Goal: Transaction & Acquisition: Purchase product/service

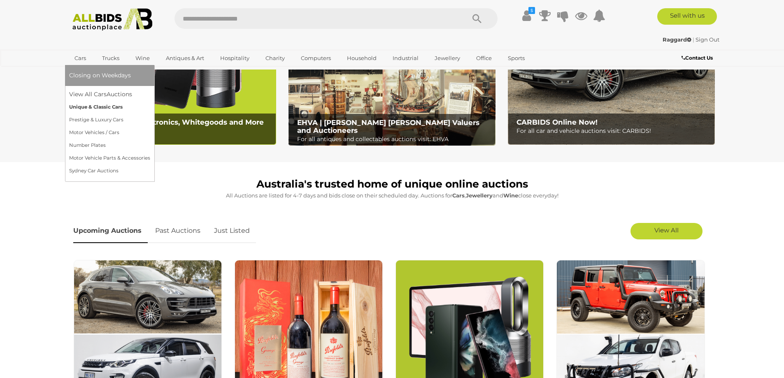
scroll to position [110, 0]
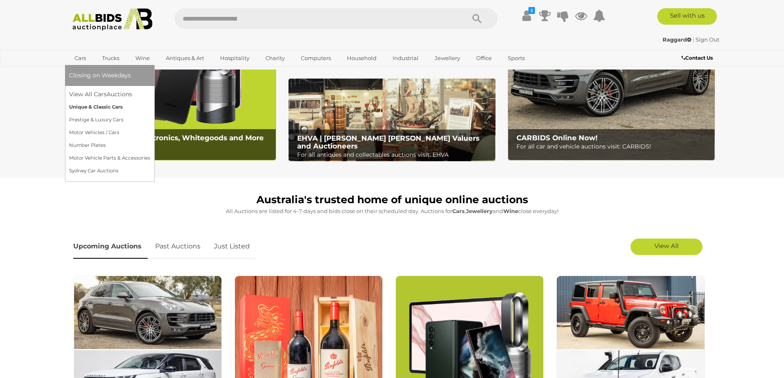
click at [103, 107] on link "Unique & Classic Cars" at bounding box center [109, 107] width 81 height 13
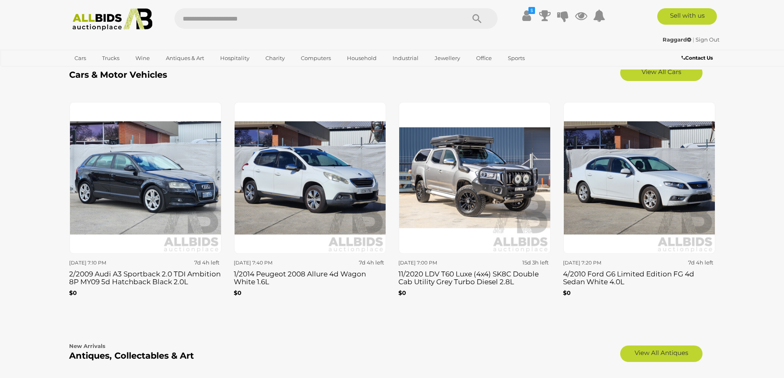
scroll to position [1098, 0]
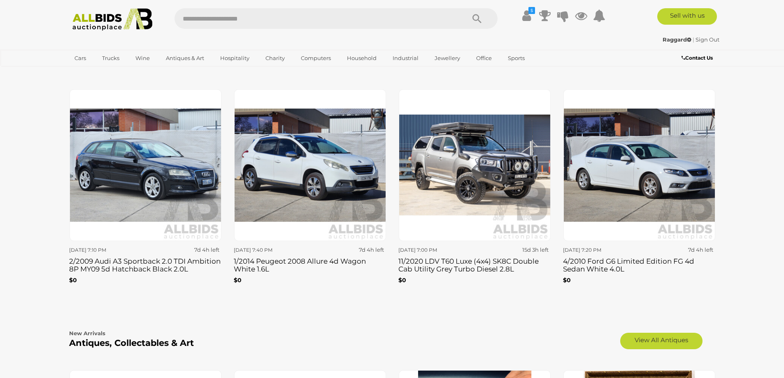
click at [625, 262] on h3 "4/2010 Ford G6 Limited Edition FG 4d Sedan White 4.0L" at bounding box center [639, 264] width 152 height 17
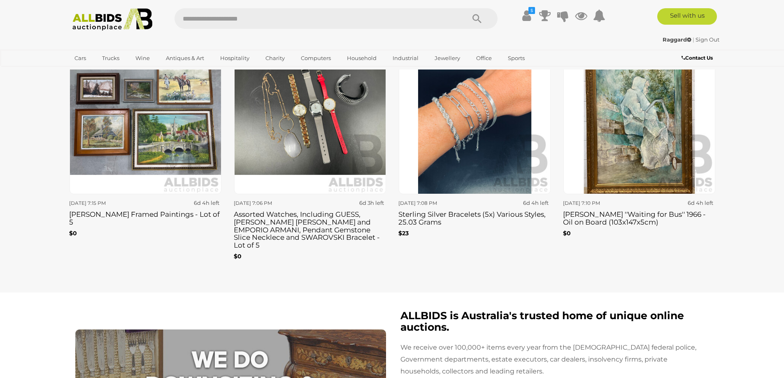
scroll to position [1318, 0]
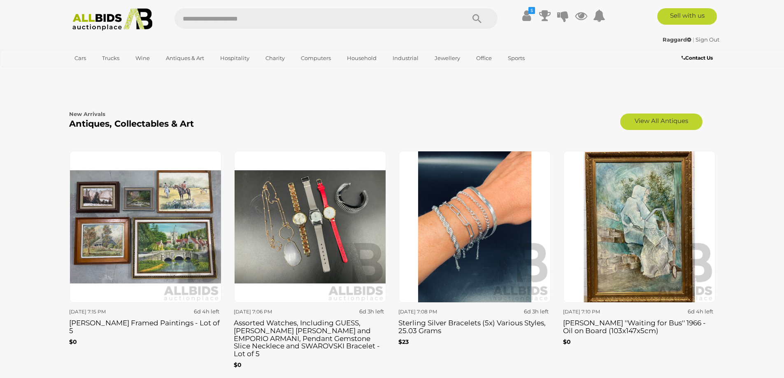
click at [194, 261] on img at bounding box center [146, 227] width 152 height 152
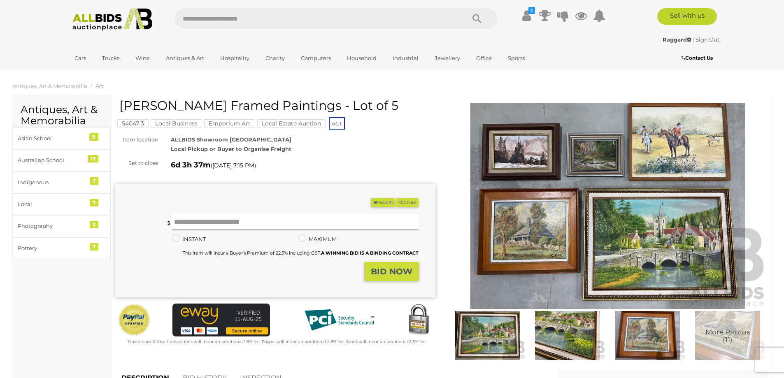
click at [601, 225] on img at bounding box center [608, 206] width 320 height 206
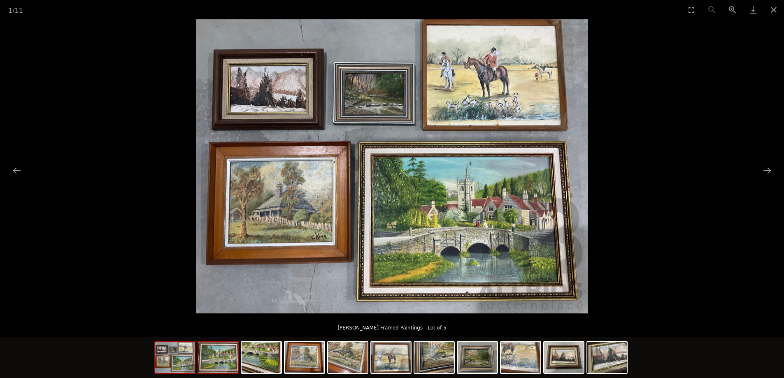
click at [222, 367] on img at bounding box center [218, 357] width 40 height 31
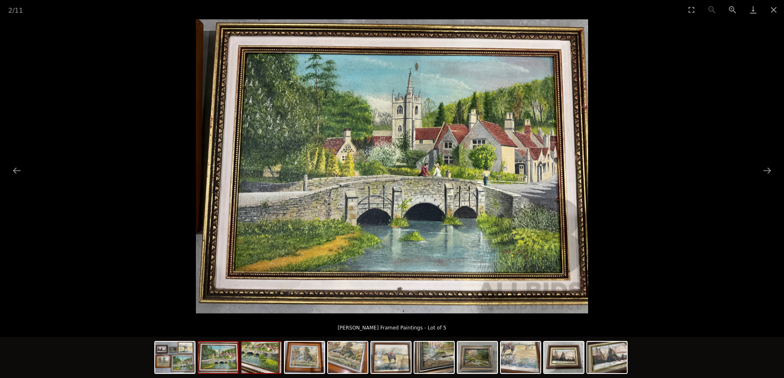
click at [259, 367] on img at bounding box center [262, 357] width 40 height 31
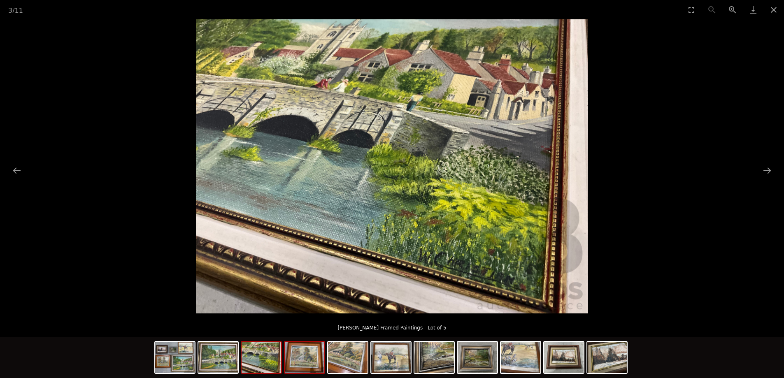
click at [302, 364] on img at bounding box center [305, 357] width 40 height 31
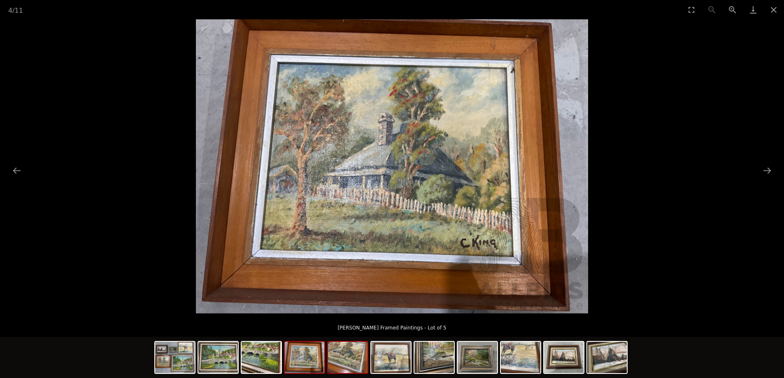
click at [348, 369] on img at bounding box center [348, 357] width 40 height 31
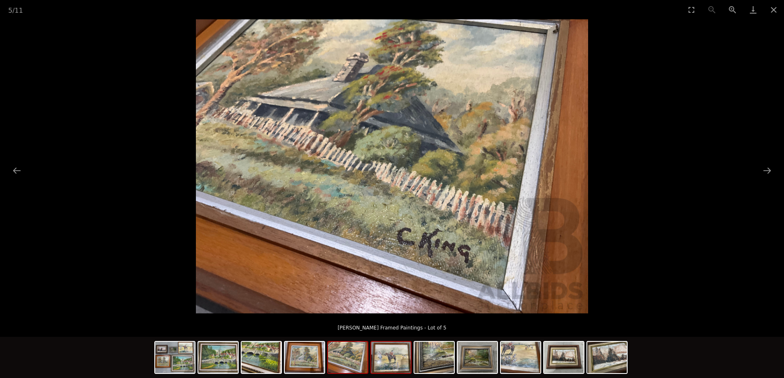
click at [390, 367] on img at bounding box center [391, 357] width 40 height 31
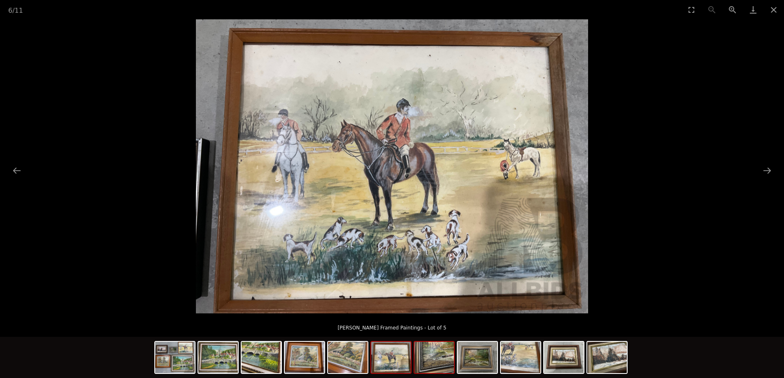
click at [448, 370] on img at bounding box center [435, 357] width 40 height 31
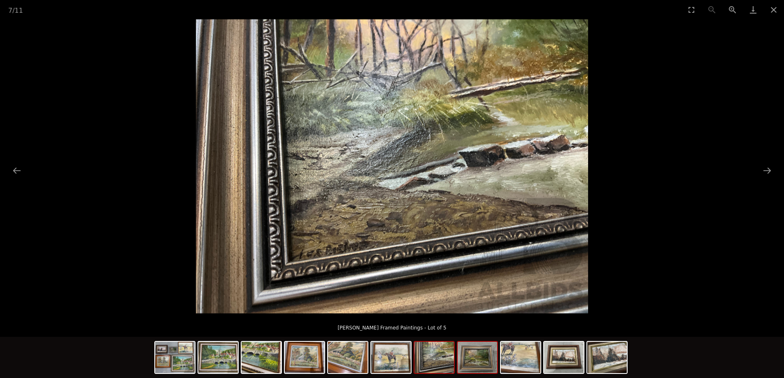
click at [465, 367] on img at bounding box center [478, 357] width 40 height 31
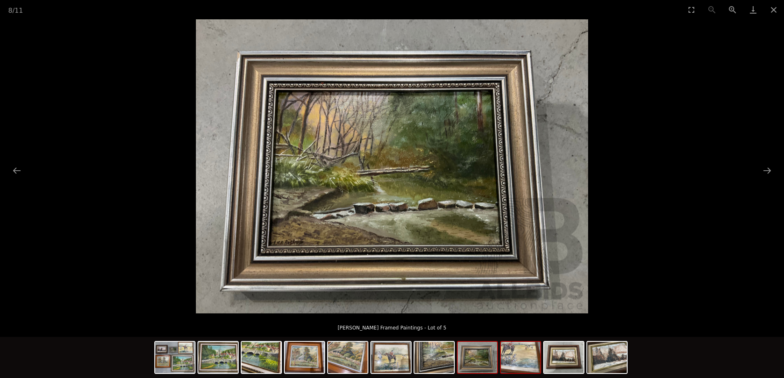
click at [526, 364] on img at bounding box center [521, 357] width 40 height 31
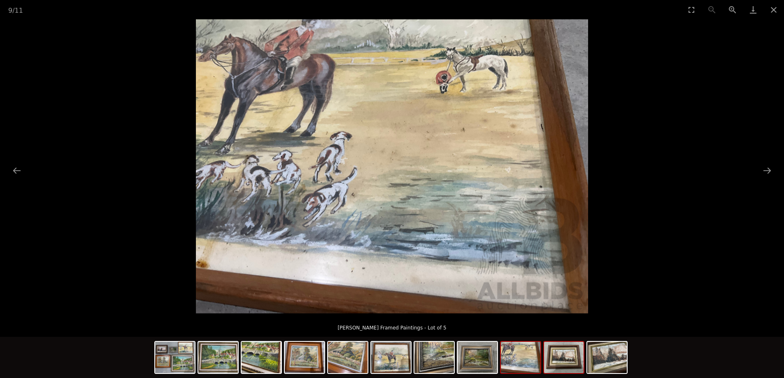
click at [564, 369] on img at bounding box center [564, 357] width 40 height 31
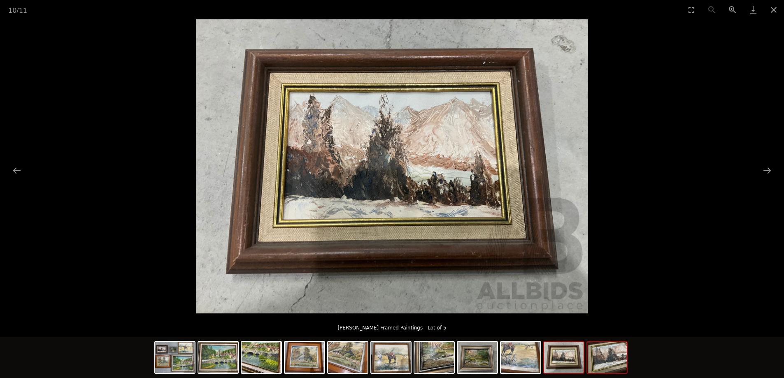
click at [601, 361] on img at bounding box center [608, 357] width 40 height 31
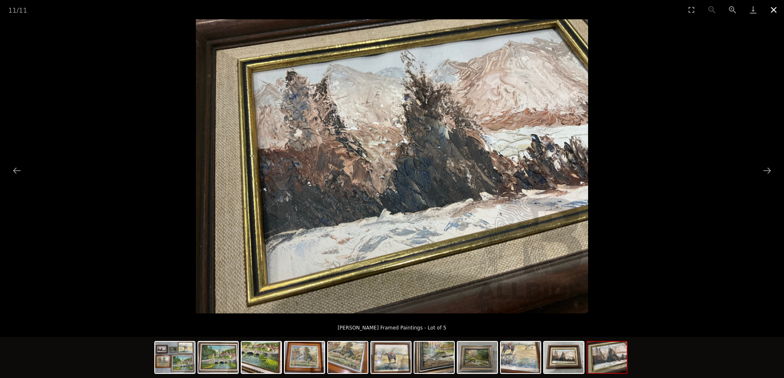
click at [777, 9] on button "Close gallery" at bounding box center [774, 9] width 21 height 19
click at [777, 10] on button "Close gallery" at bounding box center [774, 9] width 21 height 19
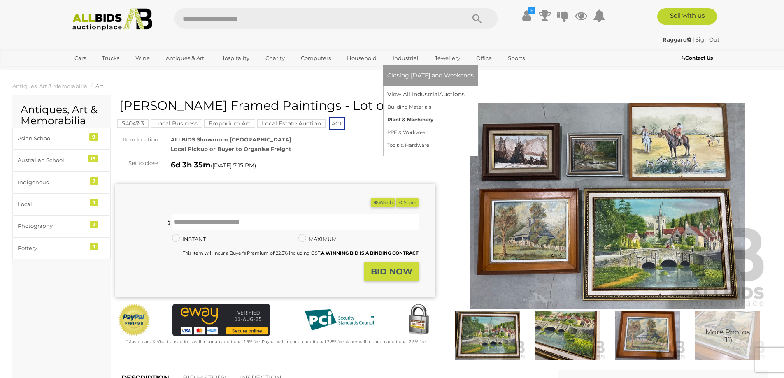
click at [394, 120] on link "Plant & Machinery" at bounding box center [431, 120] width 86 height 13
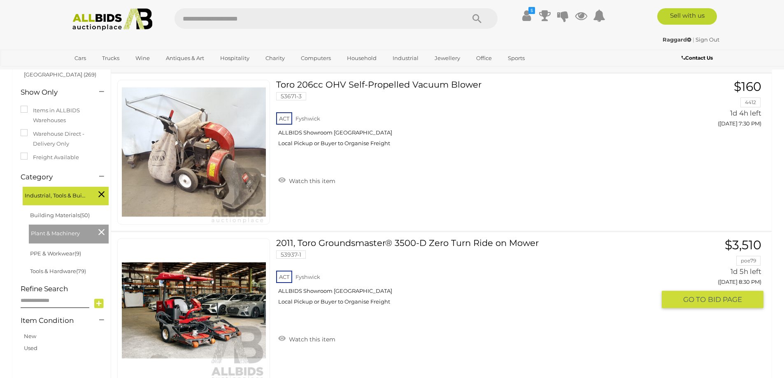
scroll to position [110, 0]
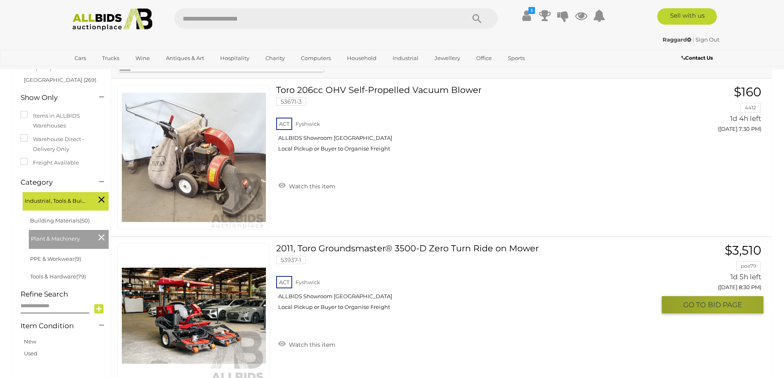
click at [726, 305] on span "BID PAGE" at bounding box center [725, 305] width 34 height 9
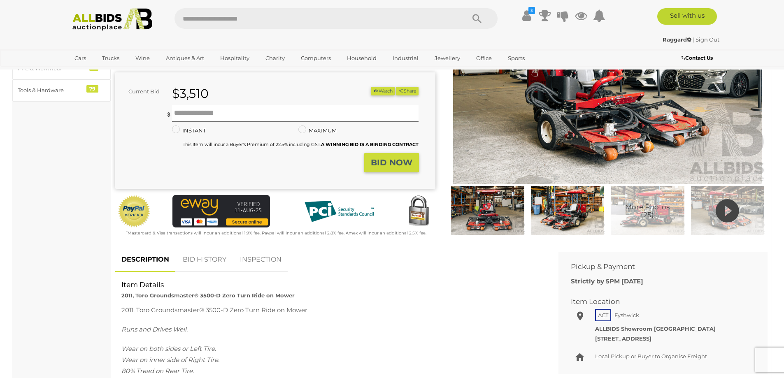
scroll to position [110, 0]
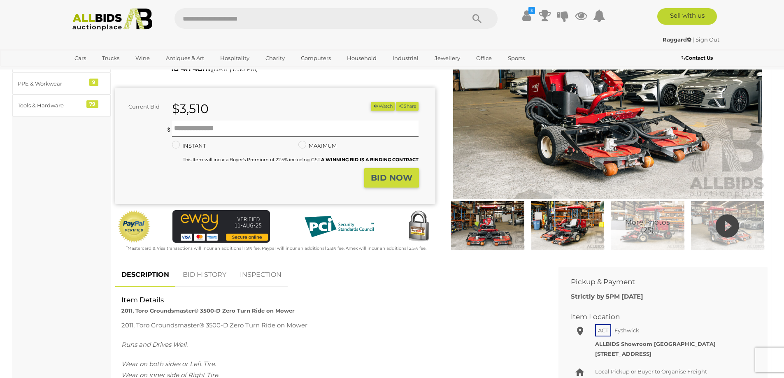
click at [480, 231] on img at bounding box center [488, 225] width 76 height 49
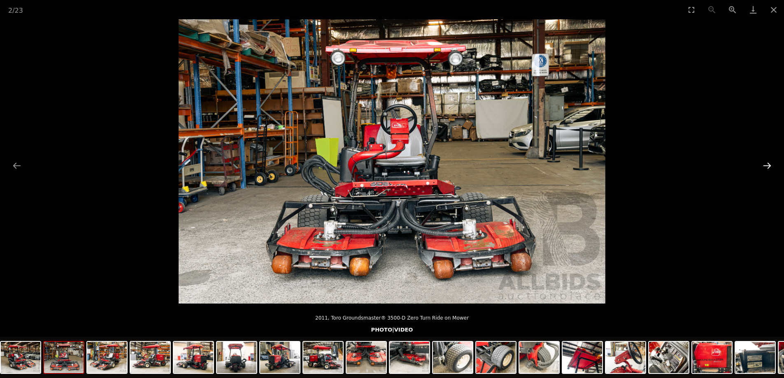
click at [771, 166] on button "Next slide" at bounding box center [767, 166] width 17 height 16
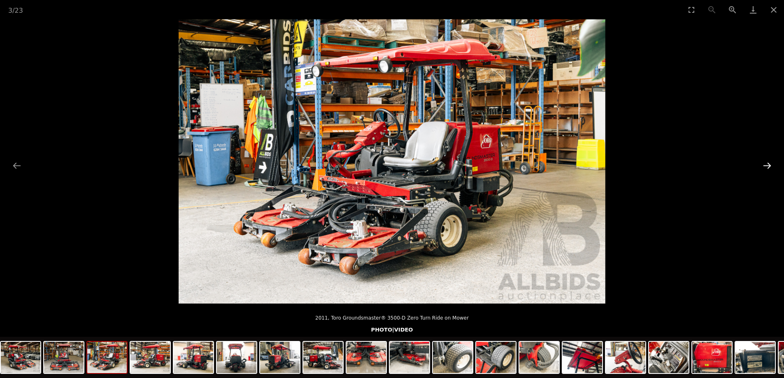
click at [771, 166] on button "Next slide" at bounding box center [767, 166] width 17 height 16
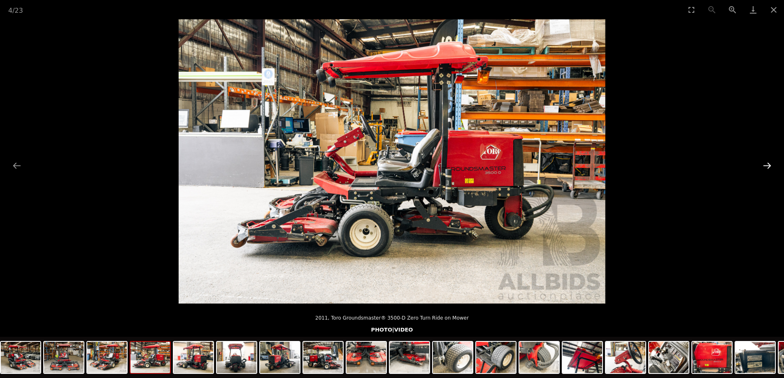
click at [766, 167] on button "Next slide" at bounding box center [767, 166] width 17 height 16
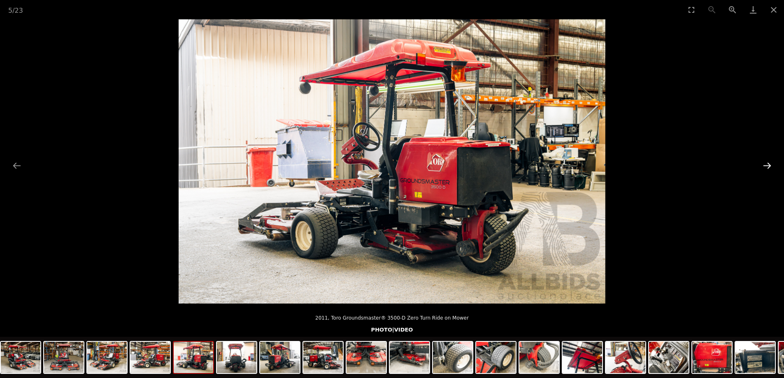
click at [766, 167] on button "Next slide" at bounding box center [767, 166] width 17 height 16
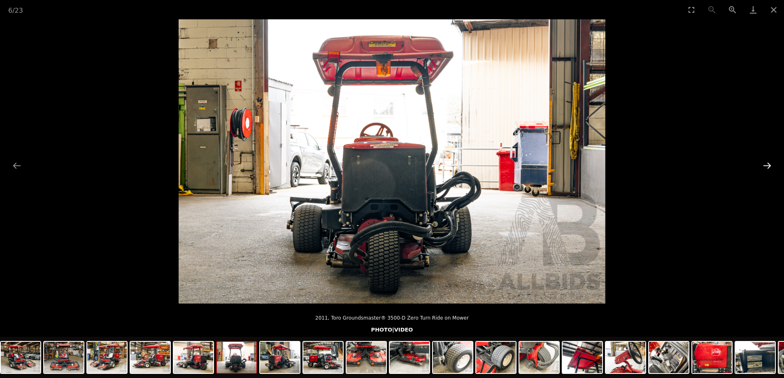
click at [766, 167] on button "Next slide" at bounding box center [767, 166] width 17 height 16
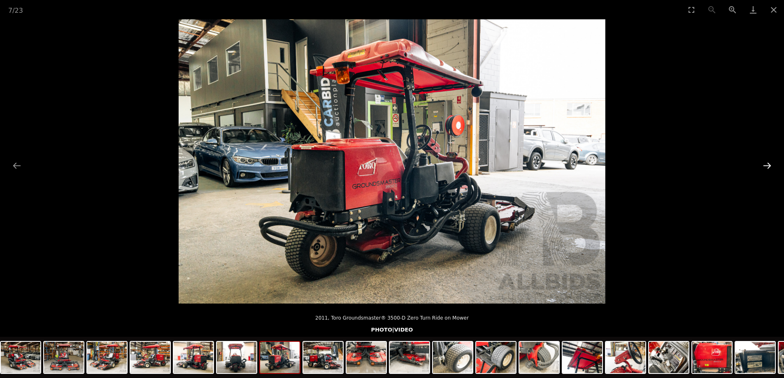
click at [766, 167] on button "Next slide" at bounding box center [767, 166] width 17 height 16
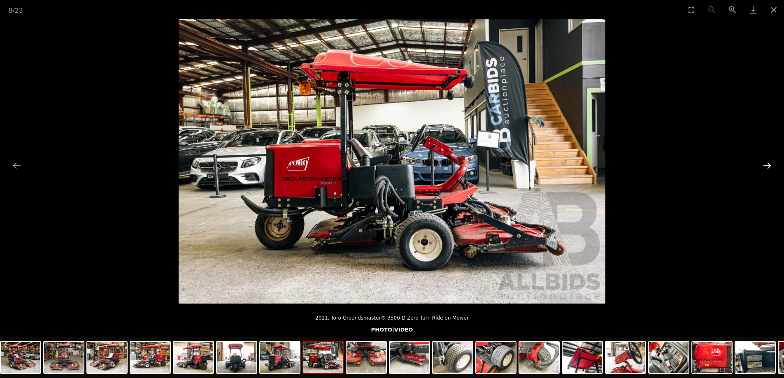
click at [766, 167] on button "Next slide" at bounding box center [767, 166] width 17 height 16
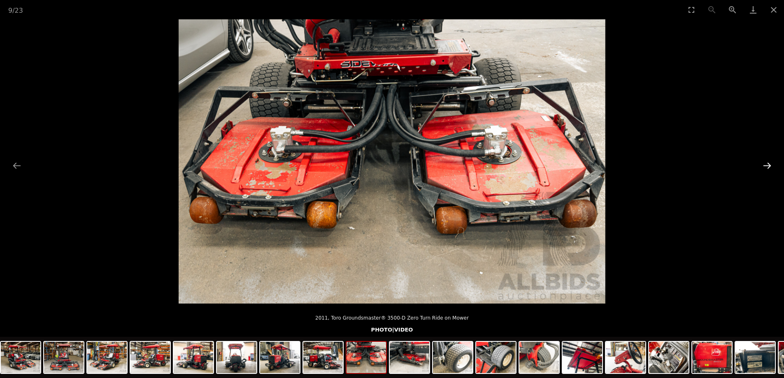
click at [766, 167] on button "Next slide" at bounding box center [767, 166] width 17 height 16
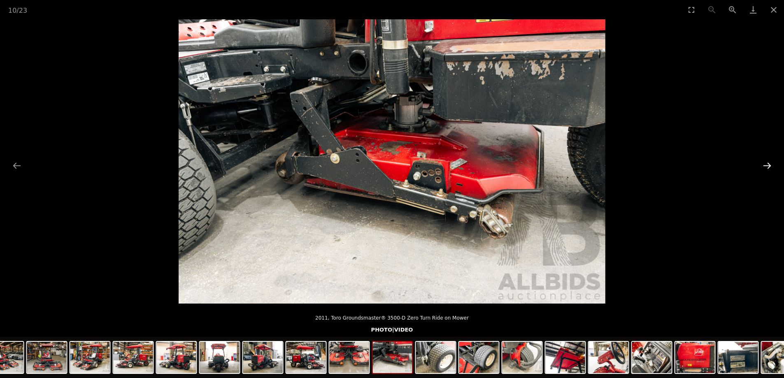
click at [766, 168] on button "Next slide" at bounding box center [767, 166] width 17 height 16
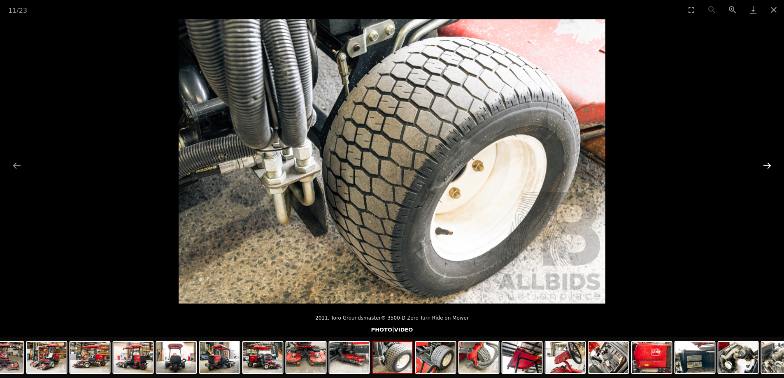
click at [766, 168] on button "Next slide" at bounding box center [767, 166] width 17 height 16
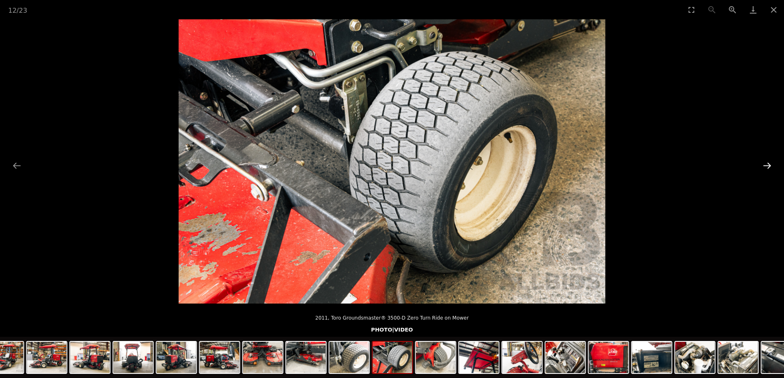
click at [766, 168] on button "Next slide" at bounding box center [767, 166] width 17 height 16
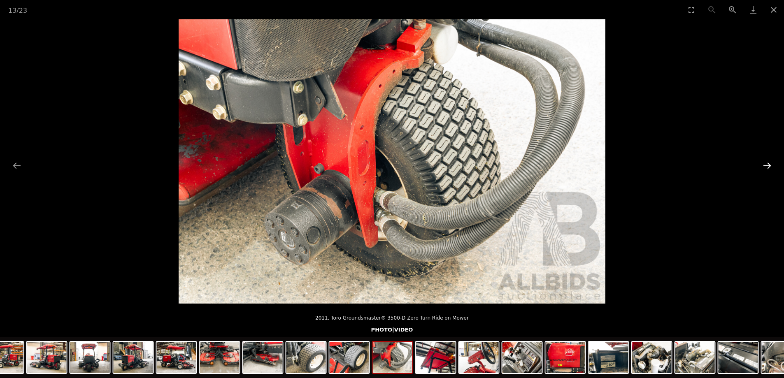
click at [766, 168] on button "Next slide" at bounding box center [767, 166] width 17 height 16
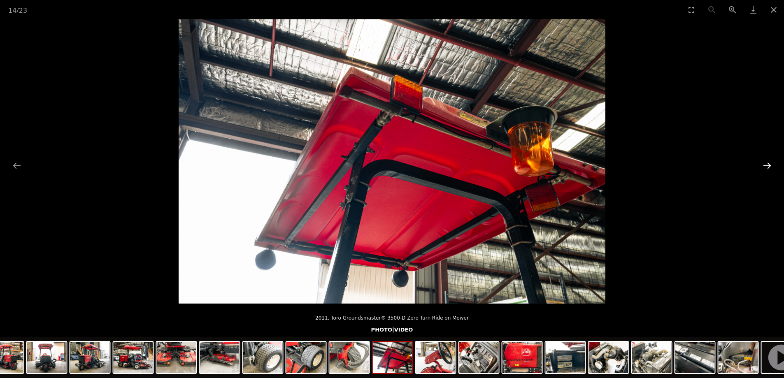
click at [766, 168] on button "Next slide" at bounding box center [767, 166] width 17 height 16
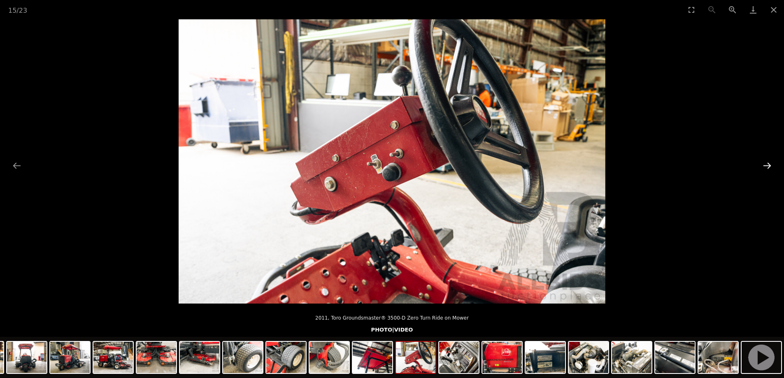
click at [766, 168] on button "Next slide" at bounding box center [767, 166] width 17 height 16
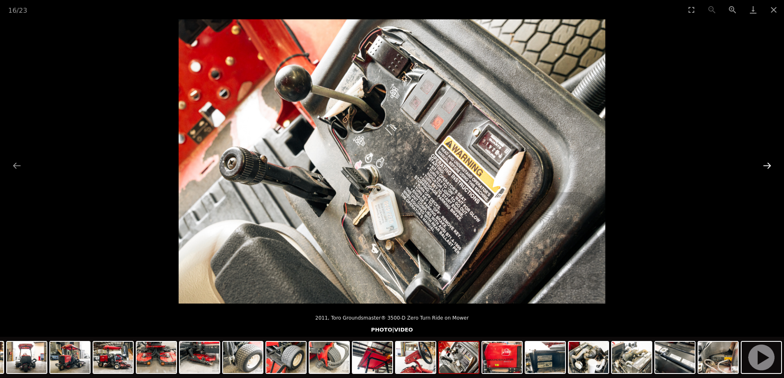
click at [766, 168] on button "Next slide" at bounding box center [767, 166] width 17 height 16
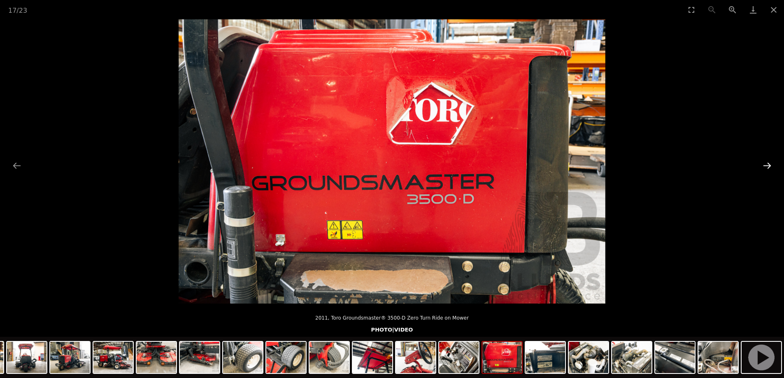
click at [766, 168] on button "Next slide" at bounding box center [767, 166] width 17 height 16
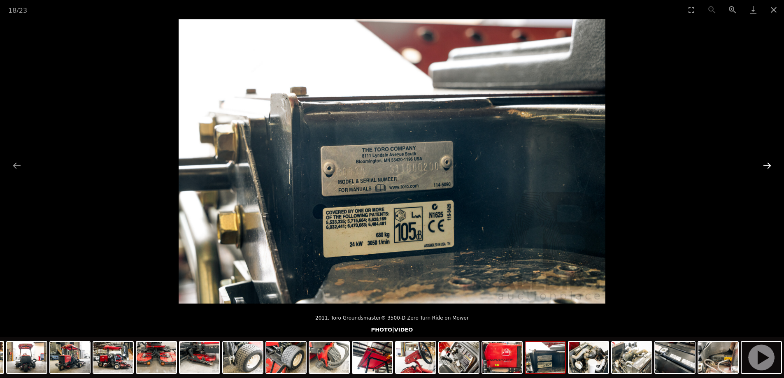
click at [766, 167] on button "Next slide" at bounding box center [767, 166] width 17 height 16
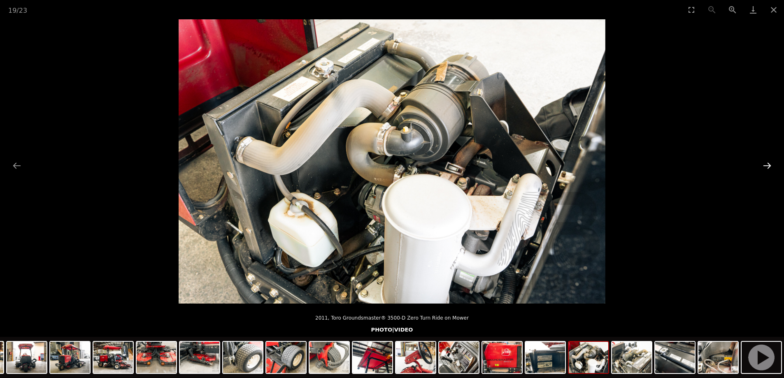
click at [766, 167] on button "Next slide" at bounding box center [767, 166] width 17 height 16
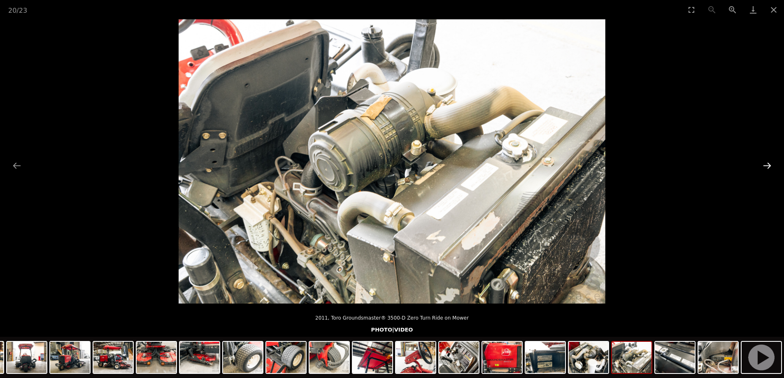
click at [766, 167] on button "Next slide" at bounding box center [767, 166] width 17 height 16
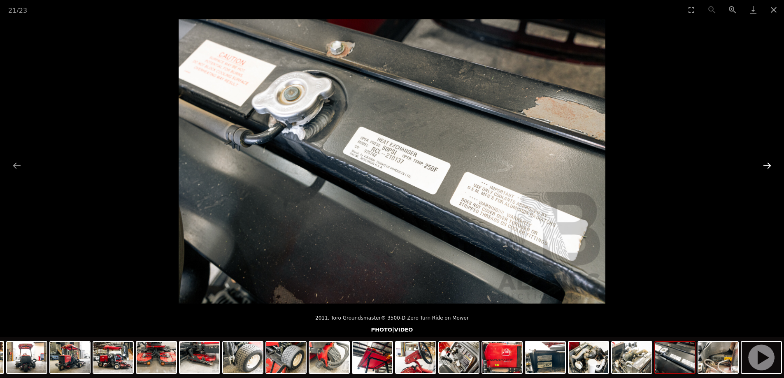
click at [766, 167] on button "Next slide" at bounding box center [767, 166] width 17 height 16
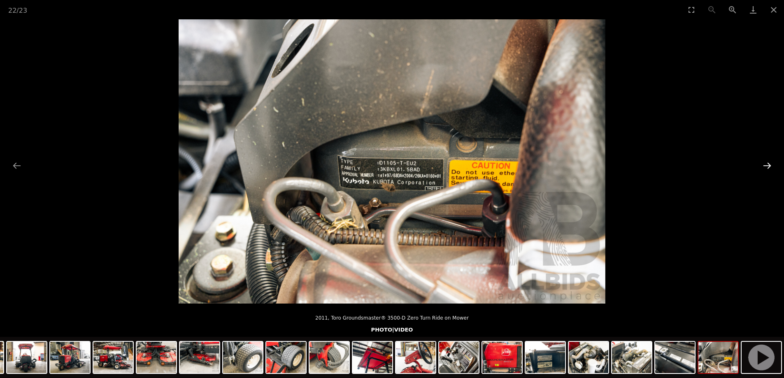
click at [773, 163] on button "Next slide" at bounding box center [767, 166] width 17 height 16
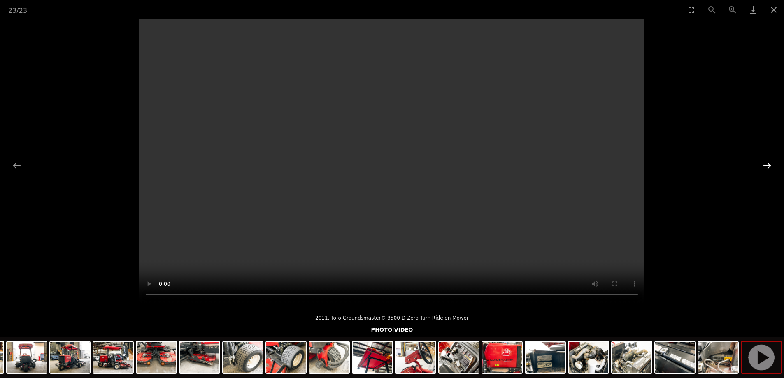
click at [769, 165] on button "Next slide" at bounding box center [767, 166] width 17 height 16
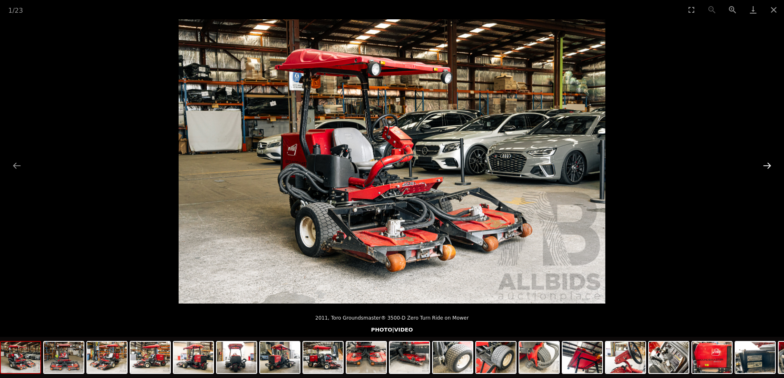
click at [769, 166] on button "Next slide" at bounding box center [767, 166] width 17 height 16
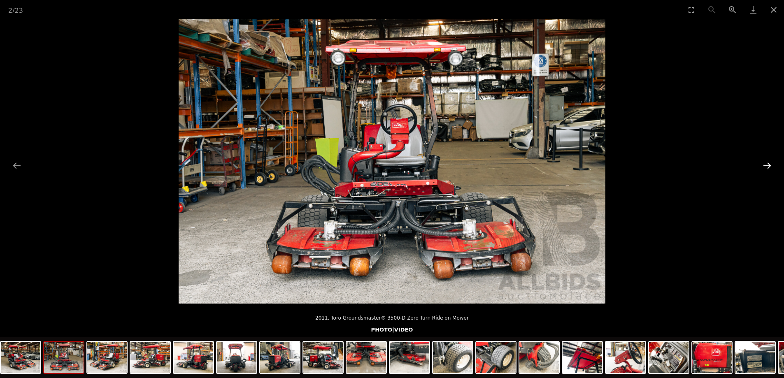
click at [769, 166] on button "Next slide" at bounding box center [767, 166] width 17 height 16
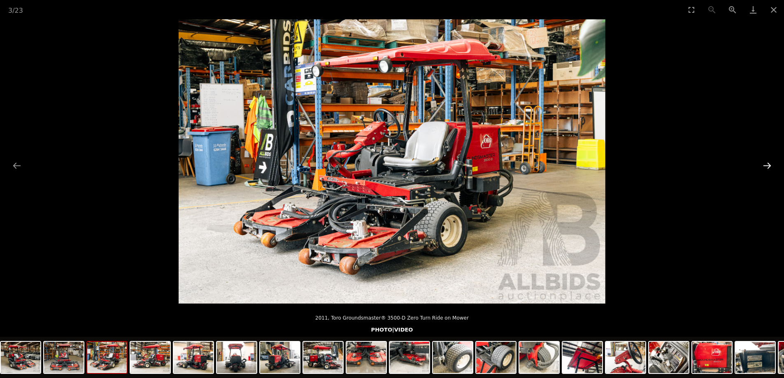
click at [769, 166] on button "Next slide" at bounding box center [767, 166] width 17 height 16
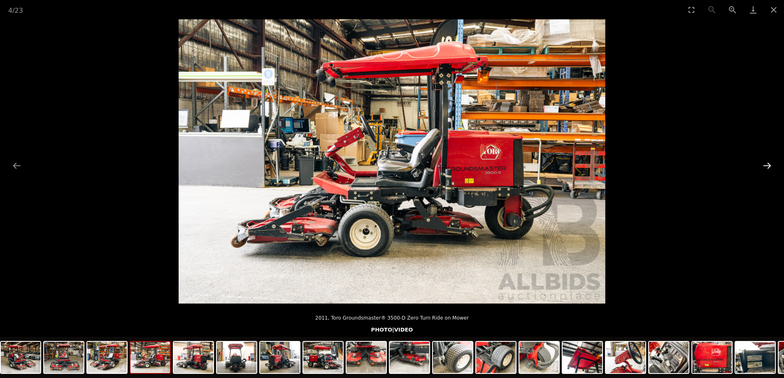
click at [769, 166] on button "Next slide" at bounding box center [767, 166] width 17 height 16
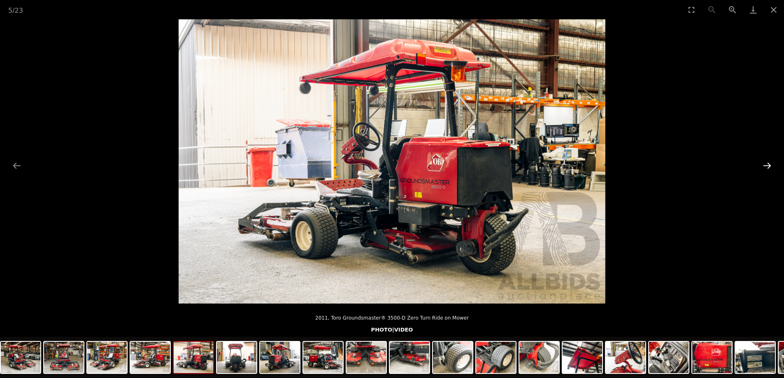
click at [769, 166] on button "Next slide" at bounding box center [767, 166] width 17 height 16
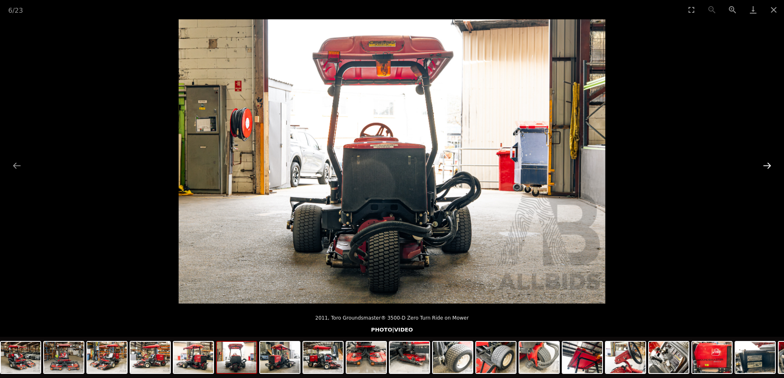
click at [768, 166] on button "Next slide" at bounding box center [767, 166] width 17 height 16
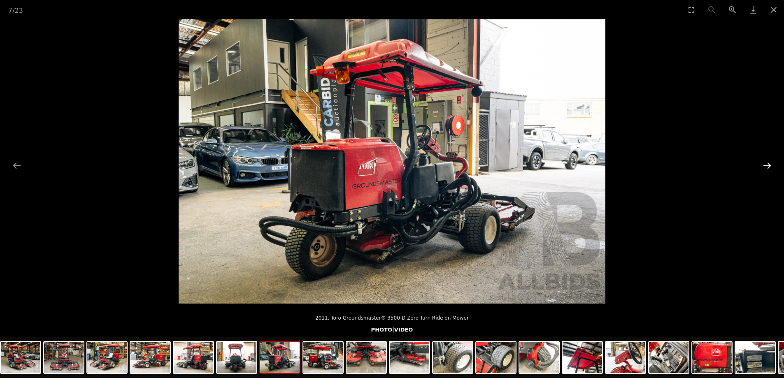
click at [768, 166] on button "Next slide" at bounding box center [767, 166] width 17 height 16
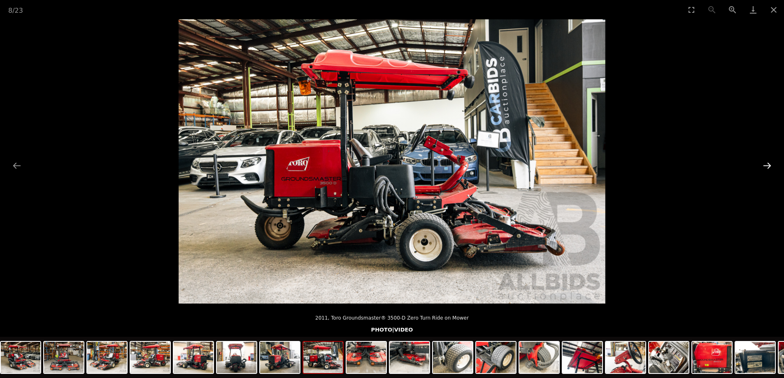
click at [768, 166] on button "Next slide" at bounding box center [767, 166] width 17 height 16
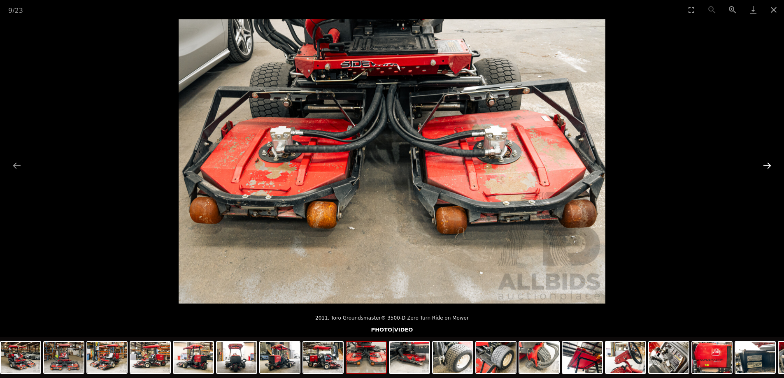
click at [768, 166] on button "Next slide" at bounding box center [767, 166] width 17 height 16
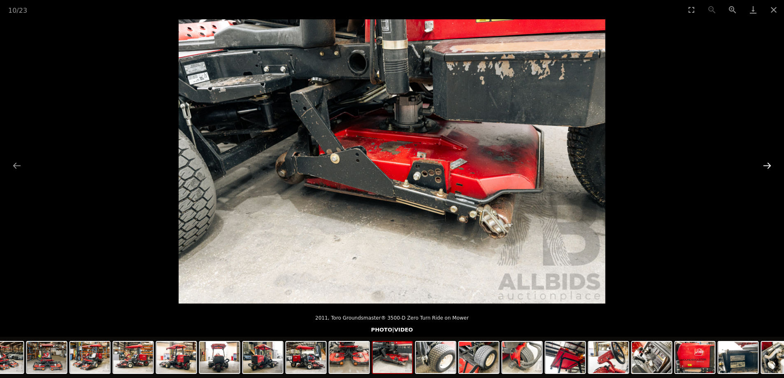
click at [766, 167] on button "Next slide" at bounding box center [767, 166] width 17 height 16
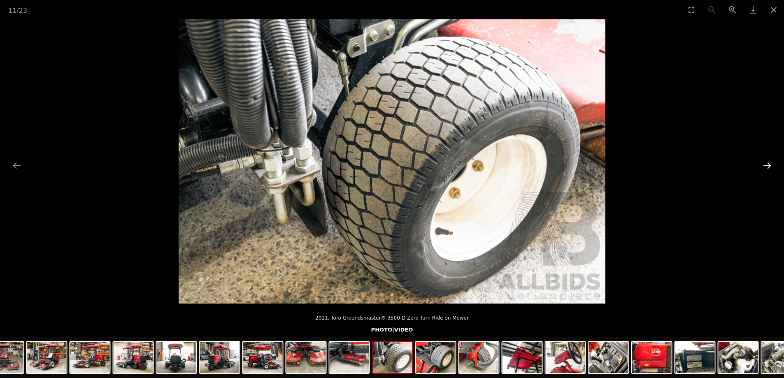
click at [766, 168] on button "Next slide" at bounding box center [767, 166] width 17 height 16
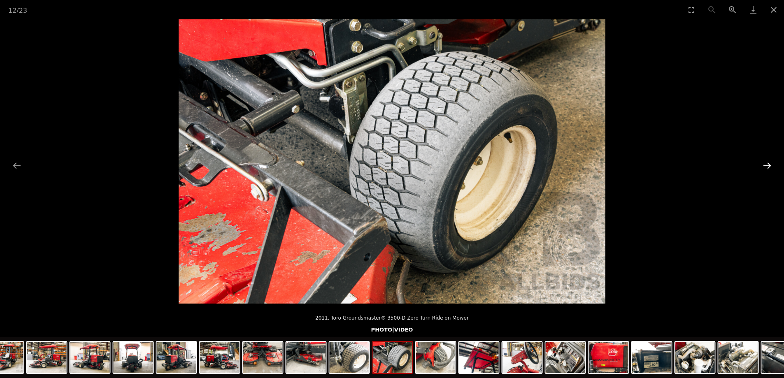
click at [765, 169] on button "Next slide" at bounding box center [767, 166] width 17 height 16
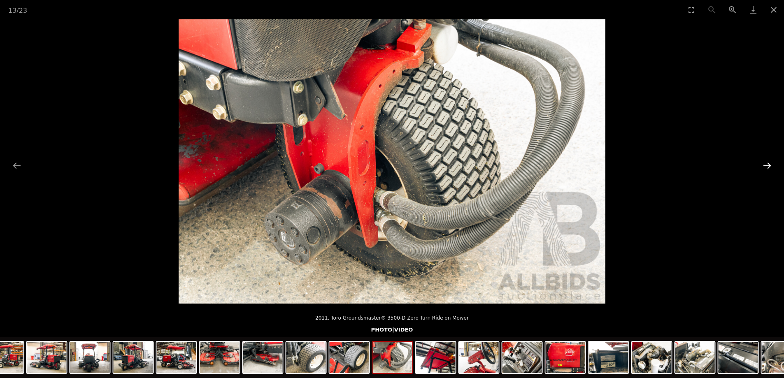
click at [765, 169] on button "Next slide" at bounding box center [767, 166] width 17 height 16
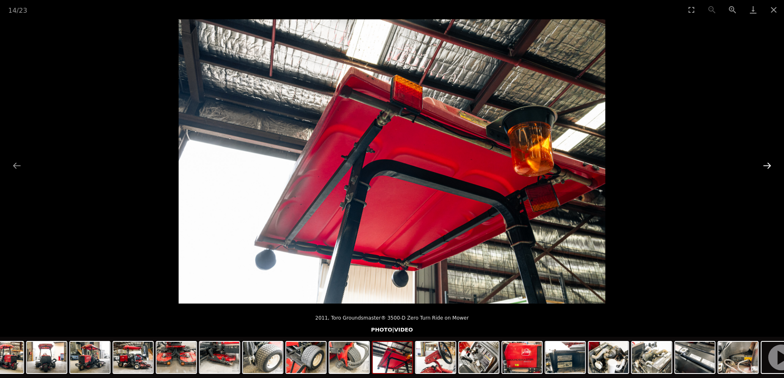
click at [765, 169] on button "Next slide" at bounding box center [767, 166] width 17 height 16
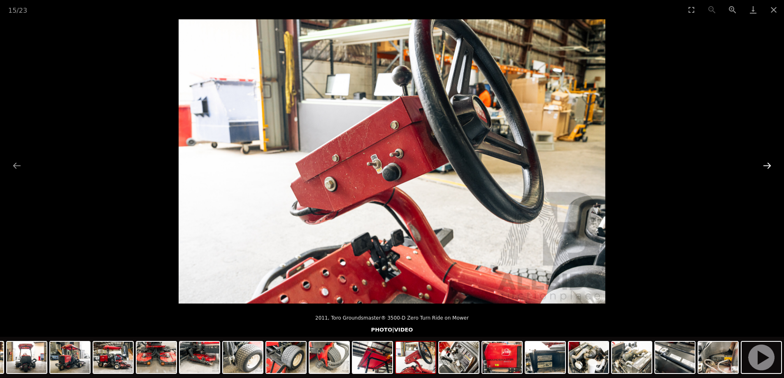
click at [765, 169] on button "Next slide" at bounding box center [767, 166] width 17 height 16
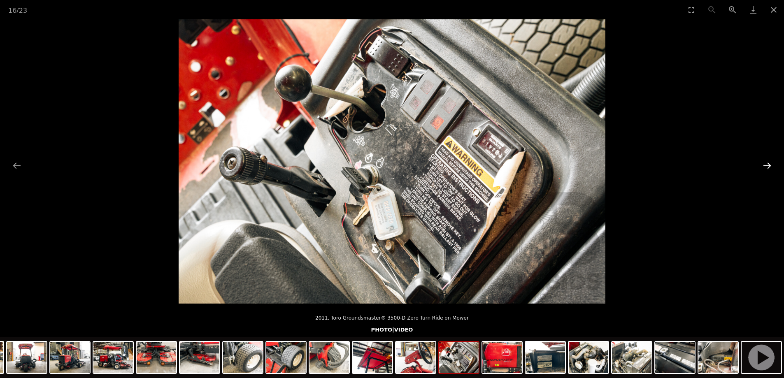
click at [765, 169] on button "Next slide" at bounding box center [767, 166] width 17 height 16
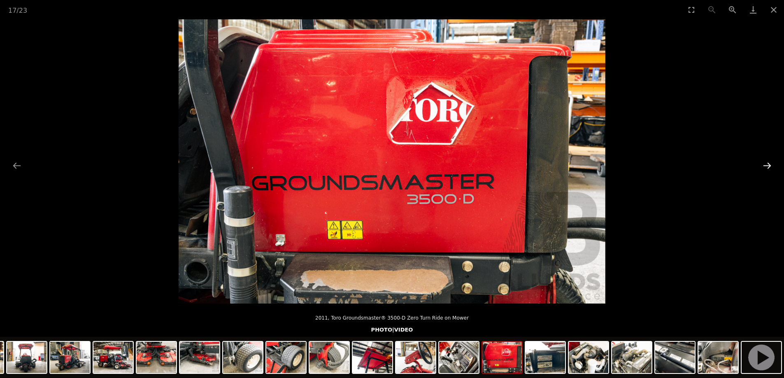
click at [765, 169] on button "Next slide" at bounding box center [767, 166] width 17 height 16
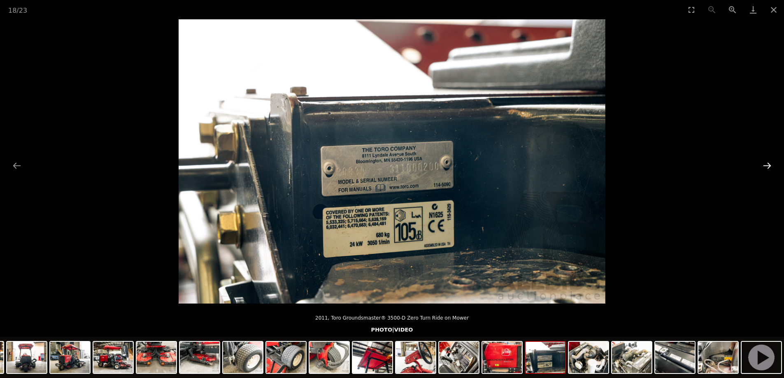
click at [765, 169] on button "Next slide" at bounding box center [767, 166] width 17 height 16
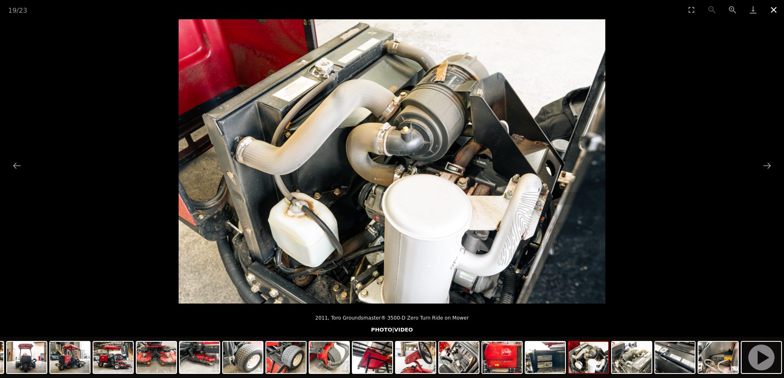
click at [773, 12] on button "Close gallery" at bounding box center [774, 9] width 21 height 19
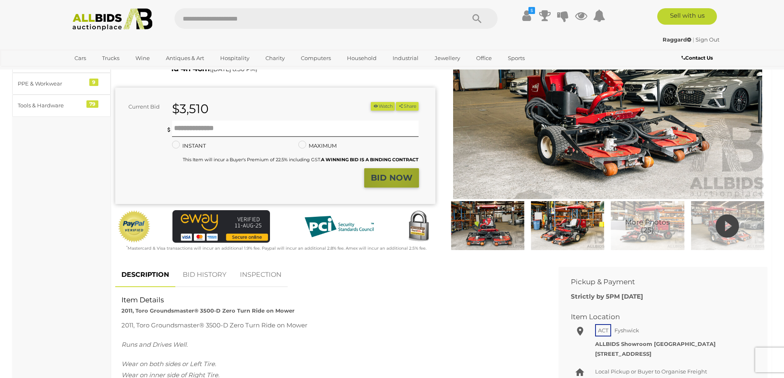
click at [395, 175] on strong "BID NOW" at bounding box center [392, 178] width 42 height 10
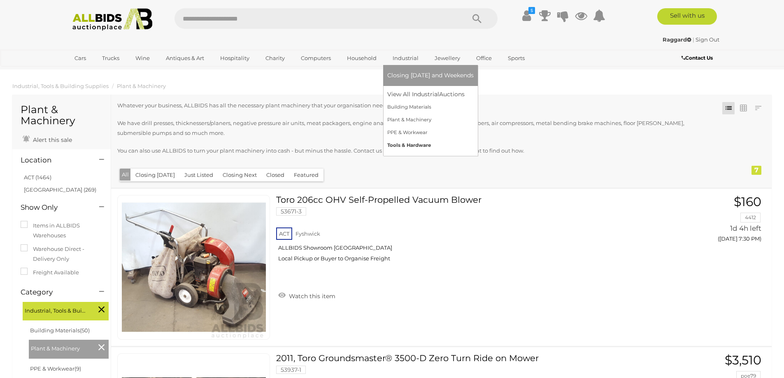
click at [418, 144] on link "Tools & Hardware" at bounding box center [431, 145] width 86 height 13
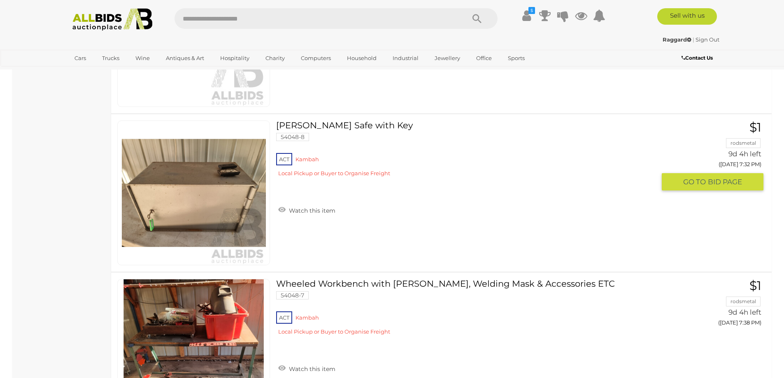
scroll to position [7797, 0]
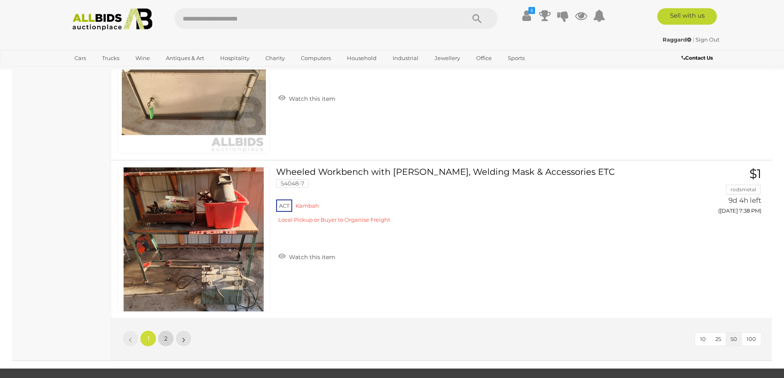
click at [159, 334] on link "2" at bounding box center [166, 339] width 16 height 16
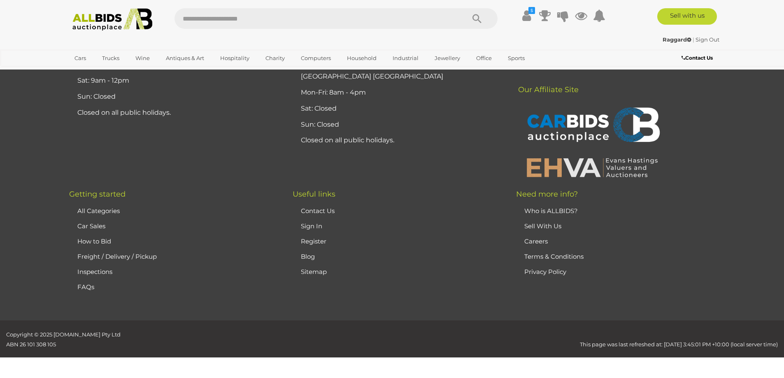
scroll to position [105, 0]
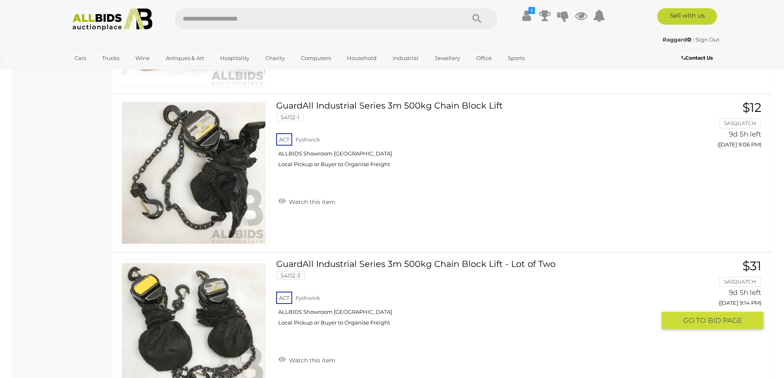
scroll to position [4498, 0]
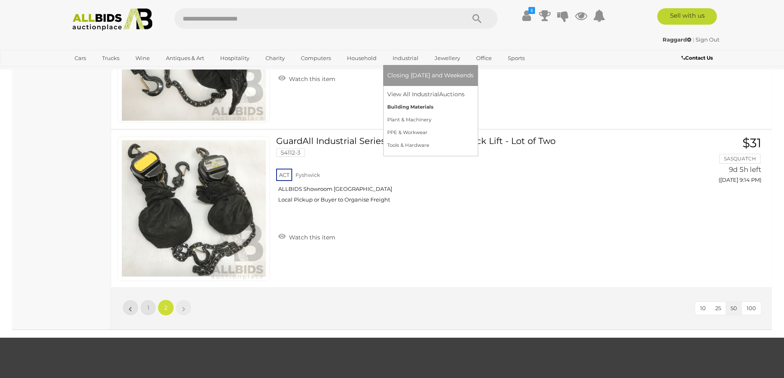
click at [414, 107] on link "Building Materials" at bounding box center [431, 107] width 86 height 13
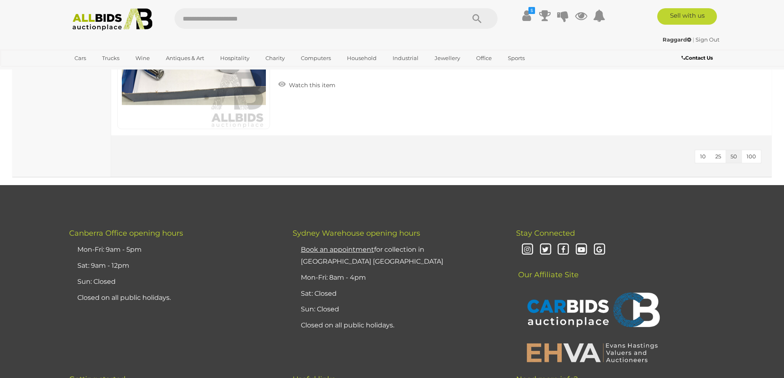
scroll to position [7907, 0]
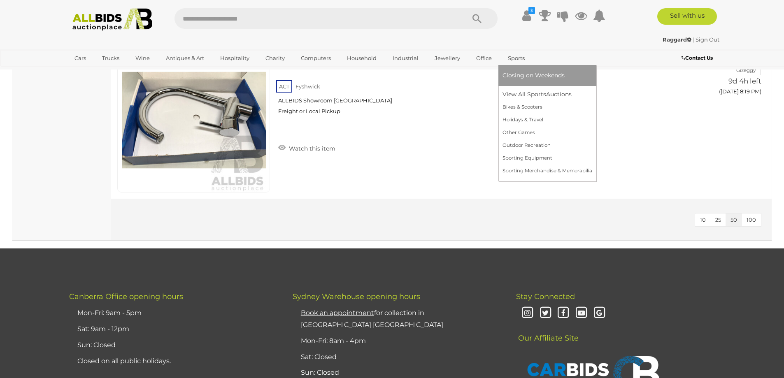
click at [523, 56] on link "Sports" at bounding box center [517, 58] width 28 height 14
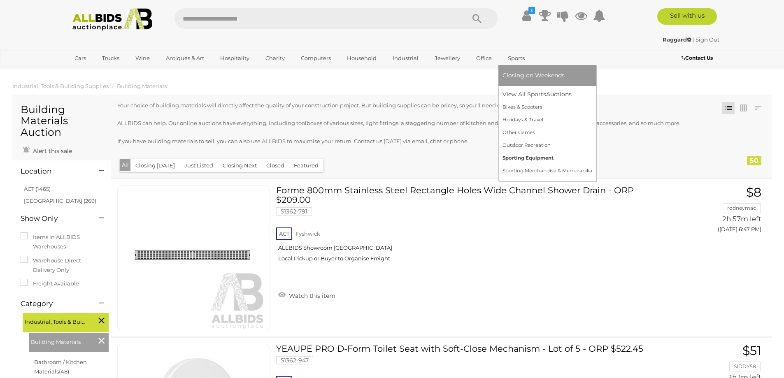
click at [530, 160] on link "Sporting Equipment" at bounding box center [548, 158] width 90 height 13
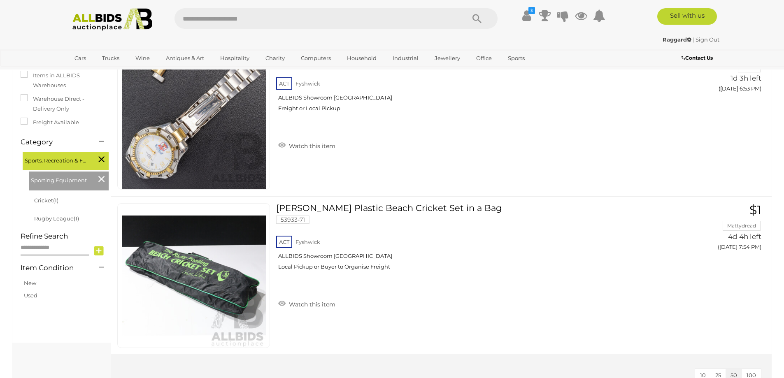
scroll to position [110, 0]
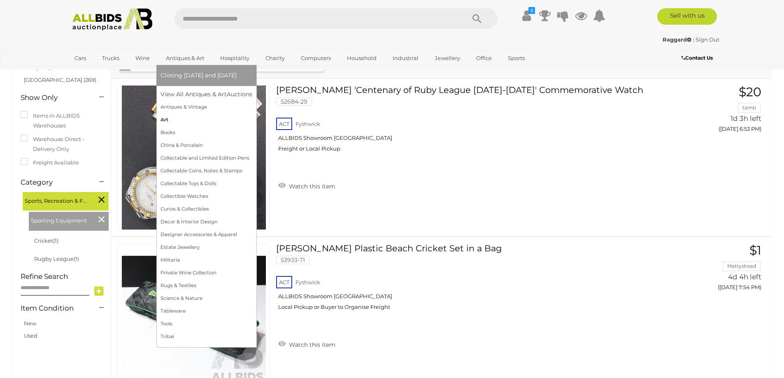
click at [163, 119] on link "Art" at bounding box center [207, 120] width 92 height 13
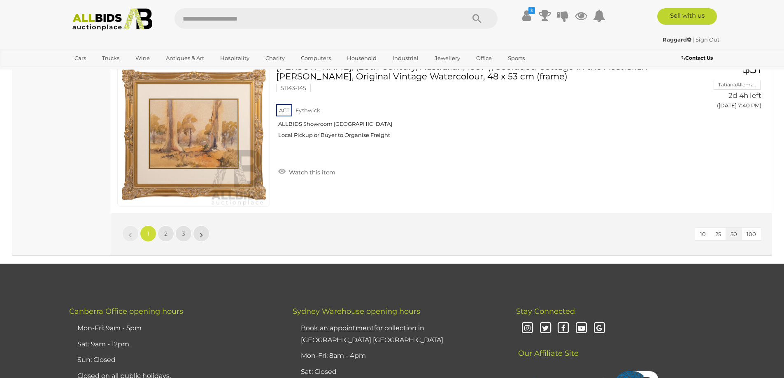
scroll to position [7797, 0]
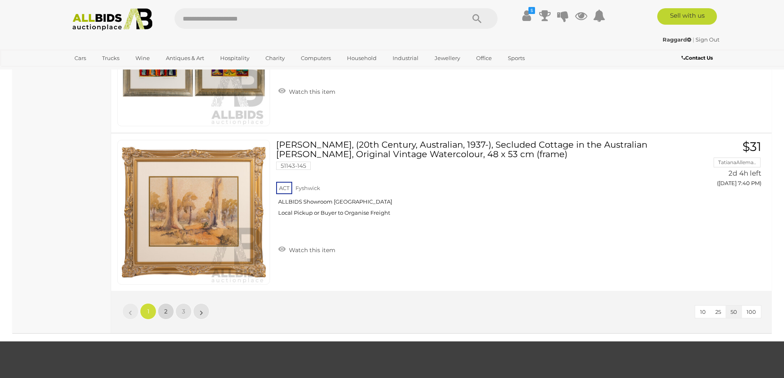
click at [168, 311] on link "2" at bounding box center [166, 312] width 16 height 16
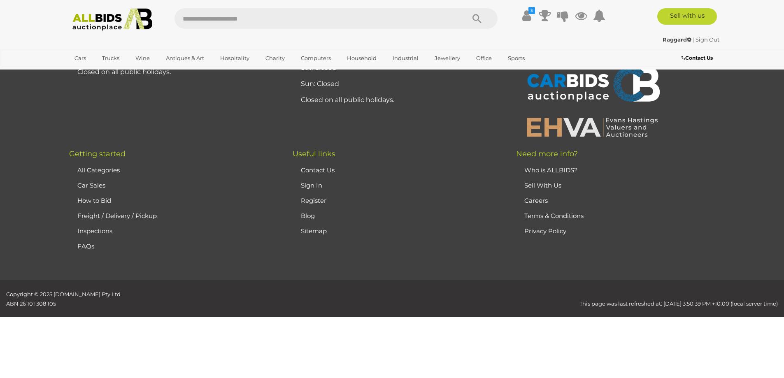
scroll to position [78, 0]
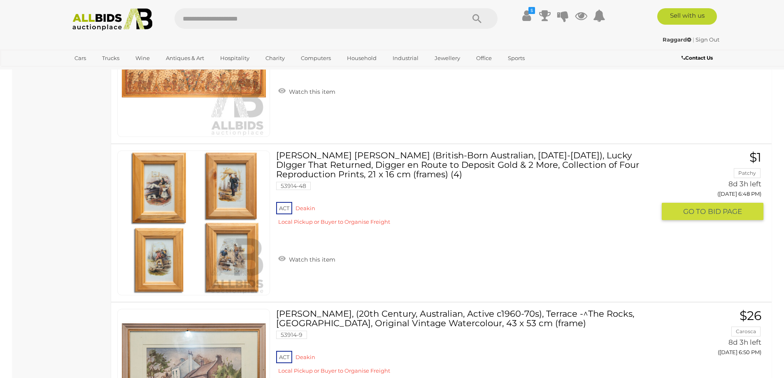
scroll to position [5899, 0]
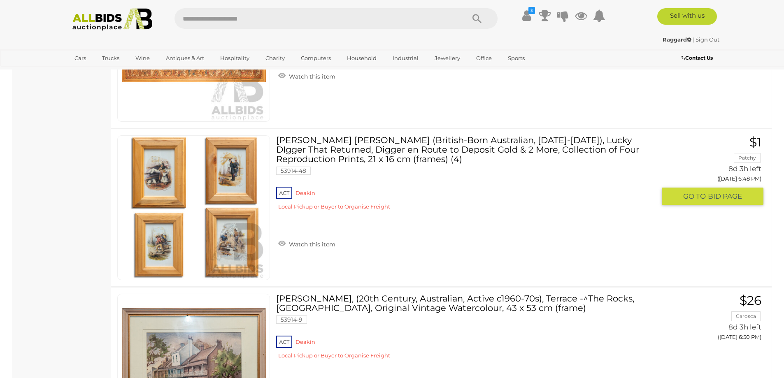
click at [161, 181] on link at bounding box center [193, 207] width 153 height 145
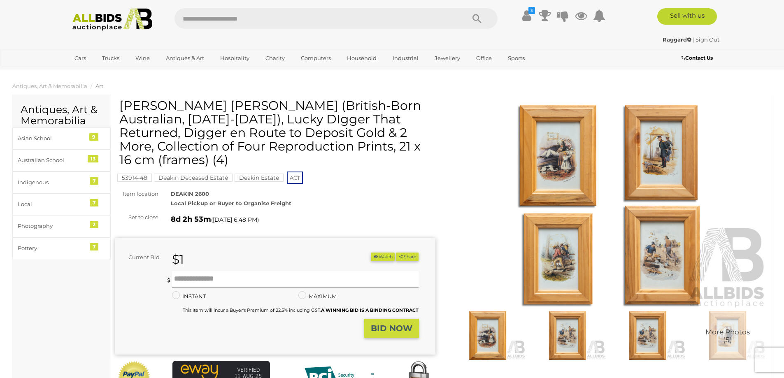
click at [477, 337] on img at bounding box center [488, 335] width 76 height 49
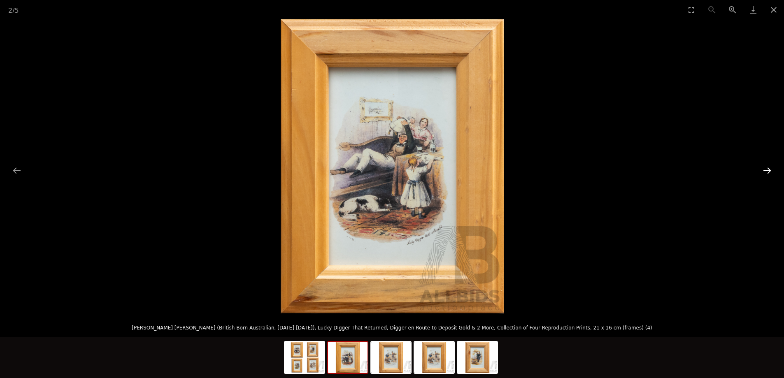
click at [765, 168] on button "Next slide" at bounding box center [767, 171] width 17 height 16
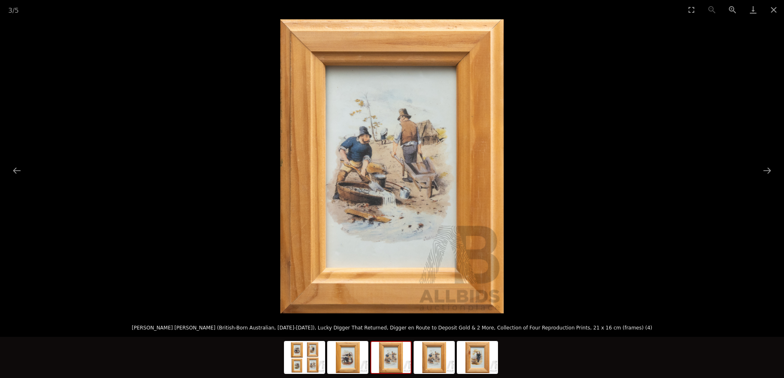
click at [754, 168] on picture at bounding box center [392, 166] width 784 height 294
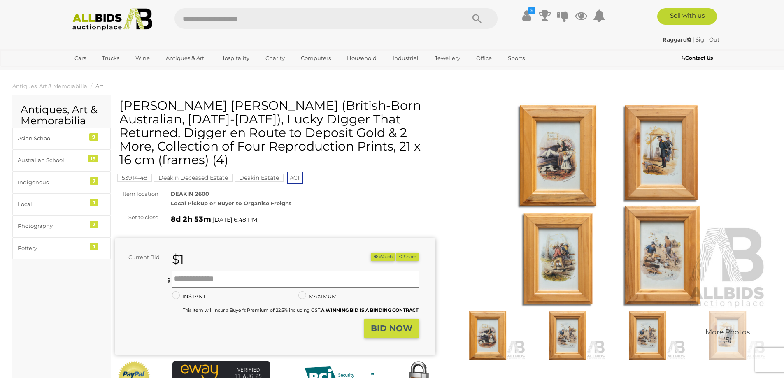
click at [560, 338] on img at bounding box center [568, 335] width 76 height 49
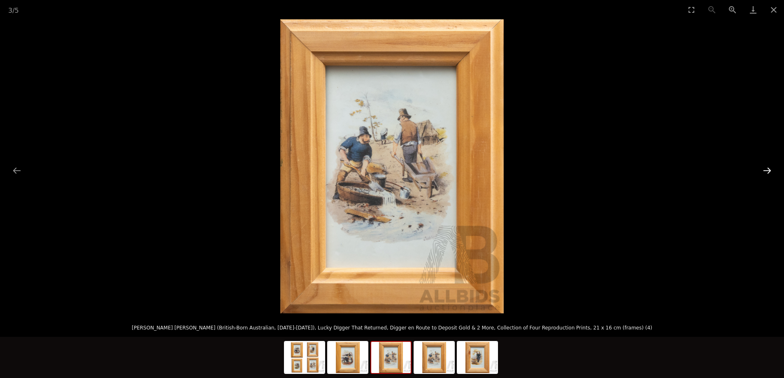
click at [764, 170] on button "Next slide" at bounding box center [767, 171] width 17 height 16
click at [761, 171] on button "Next slide" at bounding box center [767, 171] width 17 height 16
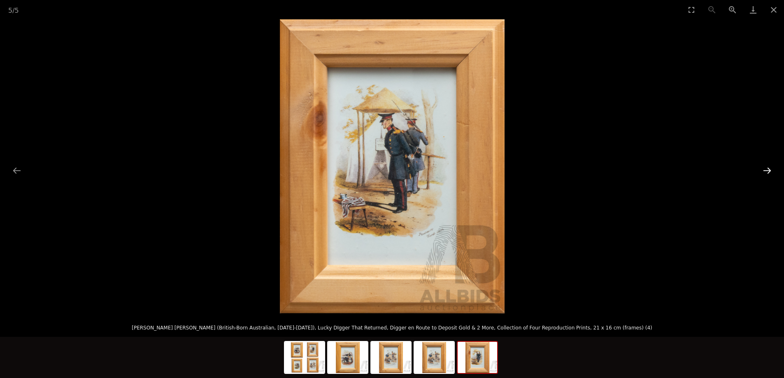
click at [763, 170] on button "Next slide" at bounding box center [767, 171] width 17 height 16
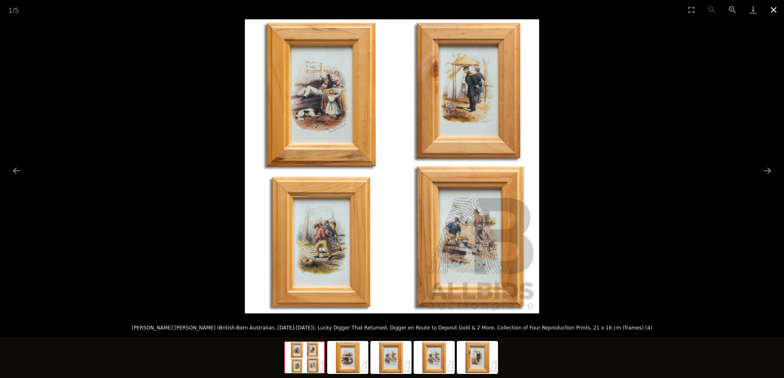
click at [778, 9] on button "Close gallery" at bounding box center [774, 9] width 21 height 19
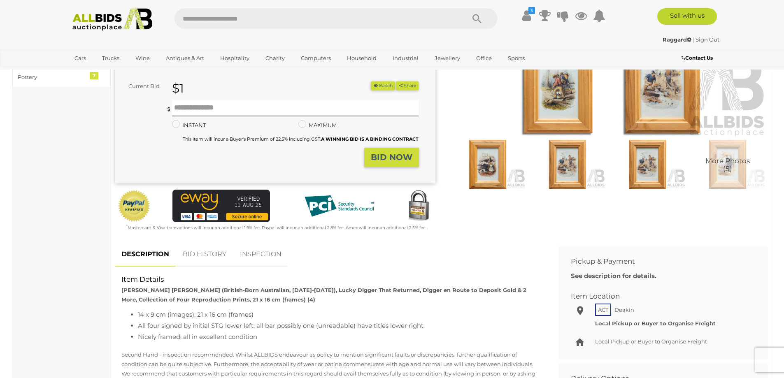
scroll to position [219, 0]
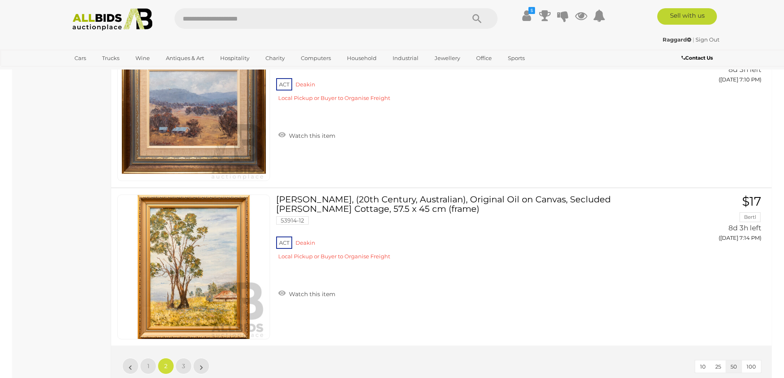
scroll to position [7852, 0]
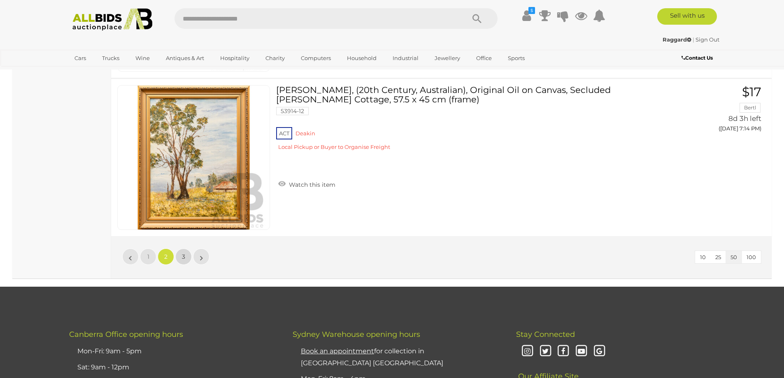
click at [182, 255] on span "3" at bounding box center [183, 256] width 3 height 7
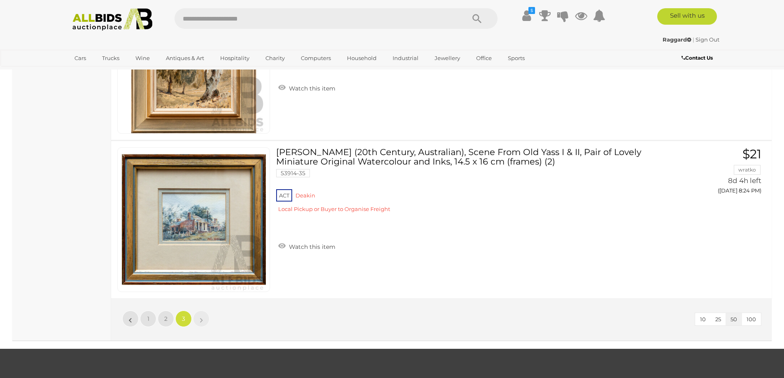
scroll to position [5130, 0]
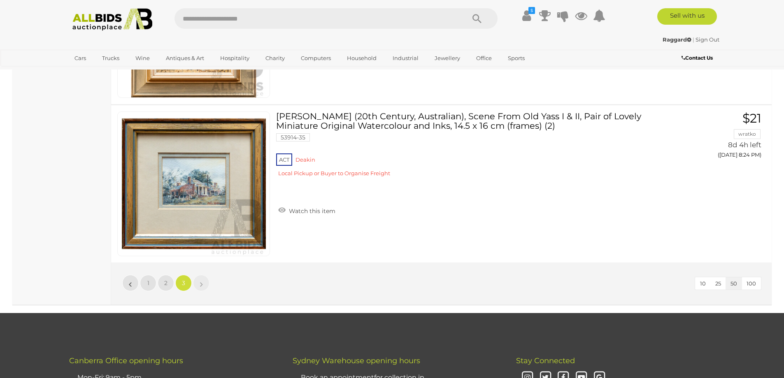
scroll to position [78, 0]
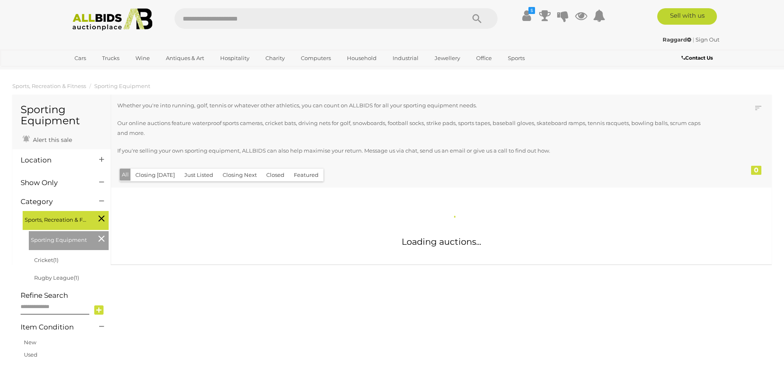
scroll to position [111, 0]
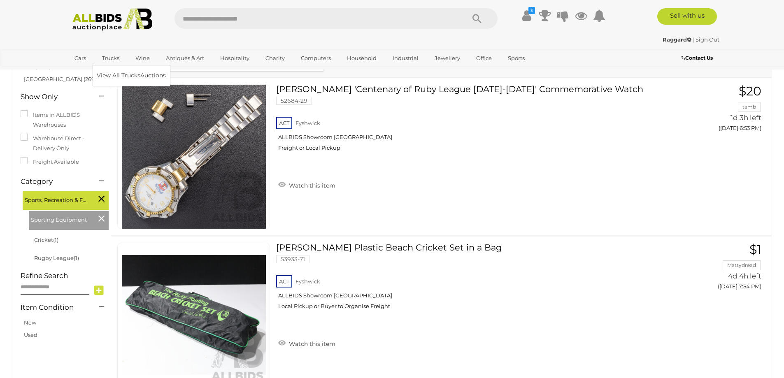
click at [108, 58] on link "Trucks" at bounding box center [111, 58] width 28 height 14
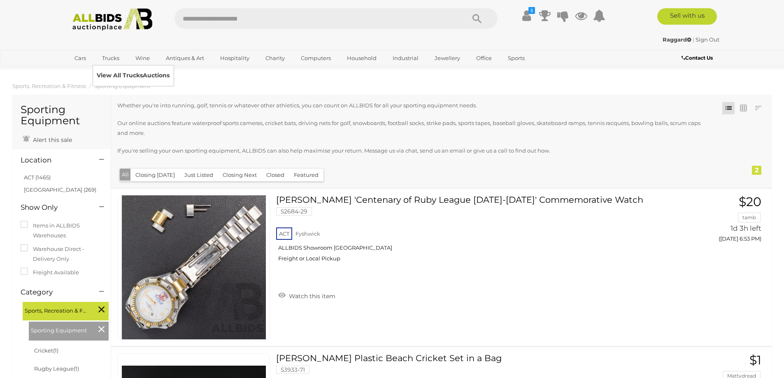
click at [117, 73] on link "View All Trucks Auctions" at bounding box center [133, 75] width 73 height 13
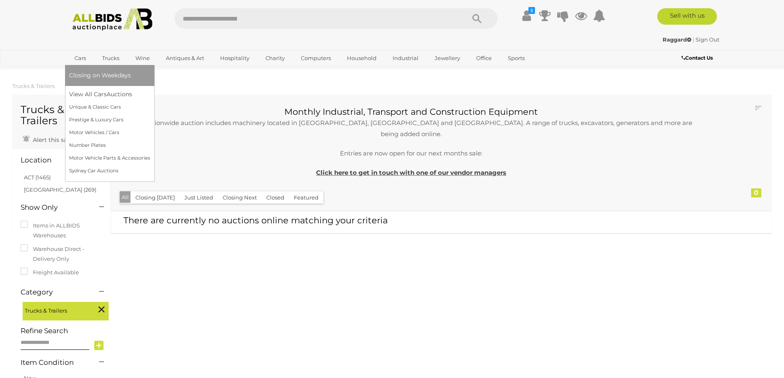
click at [81, 59] on link "Cars" at bounding box center [80, 58] width 22 height 14
click at [80, 144] on link "Number Plates" at bounding box center [109, 145] width 81 height 13
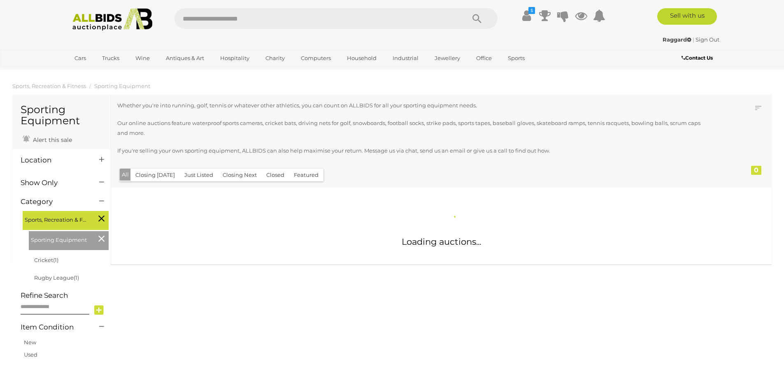
scroll to position [111, 0]
